Goal: Transaction & Acquisition: Purchase product/service

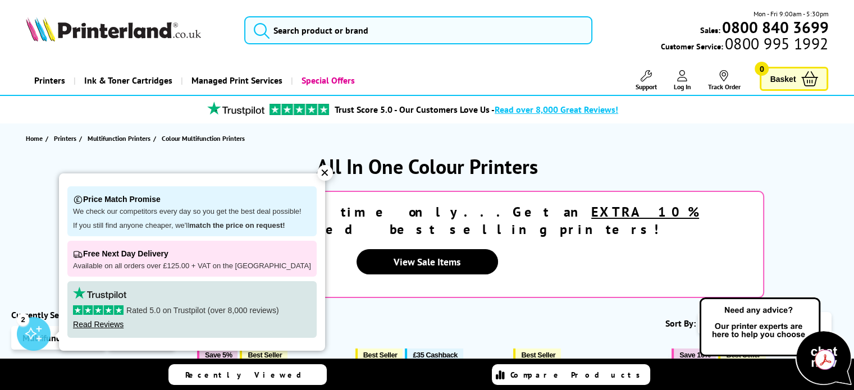
click at [317, 174] on div "✕" at bounding box center [325, 173] width 16 height 16
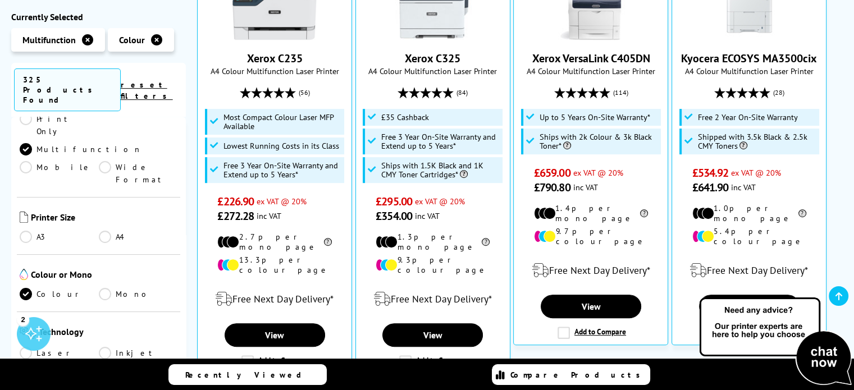
scroll to position [168, 0]
click at [25, 230] on link "A3" at bounding box center [59, 236] width 79 height 12
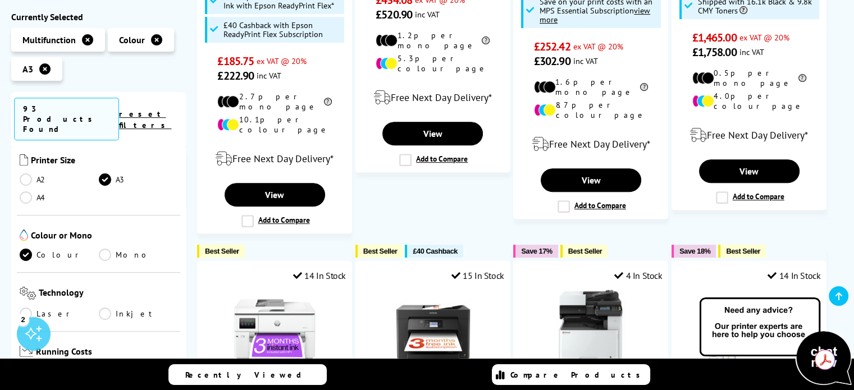
scroll to position [224, 0]
click at [25, 306] on link "Laser" at bounding box center [59, 312] width 79 height 12
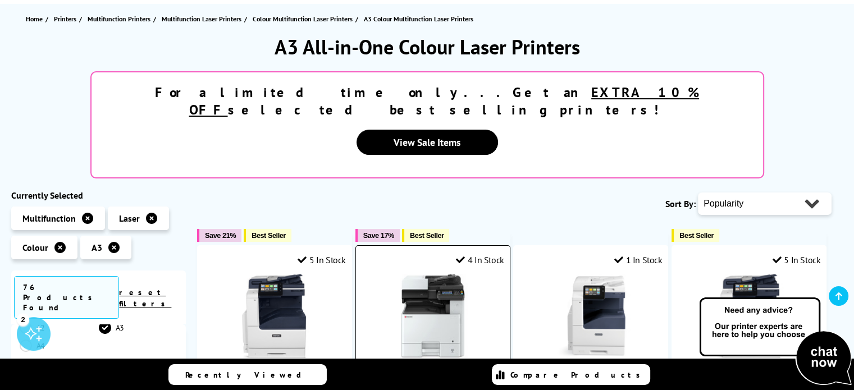
scroll to position [112, 0]
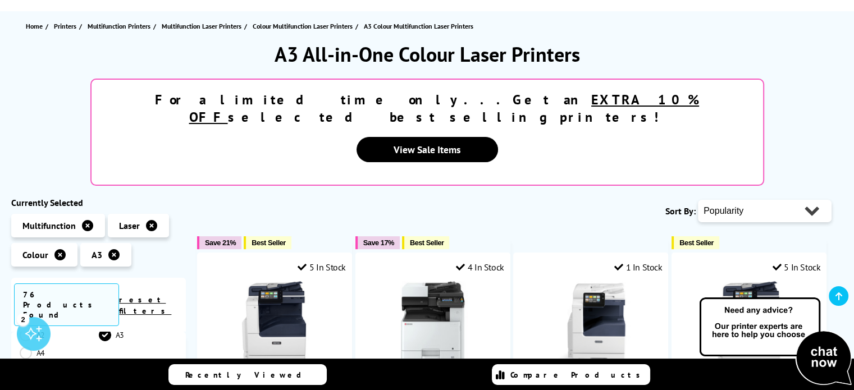
click at [790, 200] on select "Popularity Rating Price - Low to High Price - High to Low Running Costs - Low t…" at bounding box center [765, 211] width 134 height 22
select select "Price Ascending"
click at [698, 200] on select "Popularity Rating Price - Low to High Price - High to Low Running Costs - Low t…" at bounding box center [765, 211] width 134 height 22
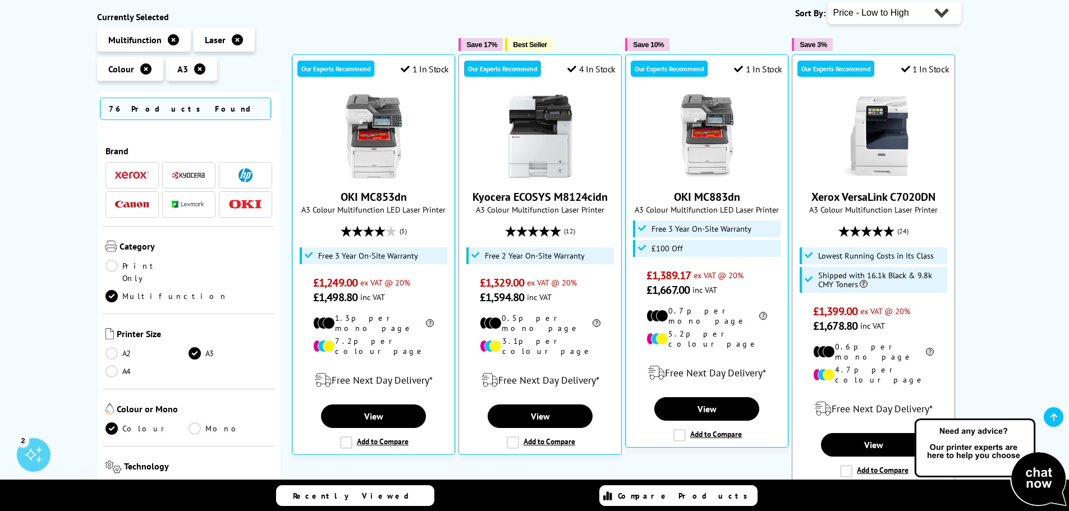
scroll to position [311, 0]
